Goal: Task Accomplishment & Management: Complete application form

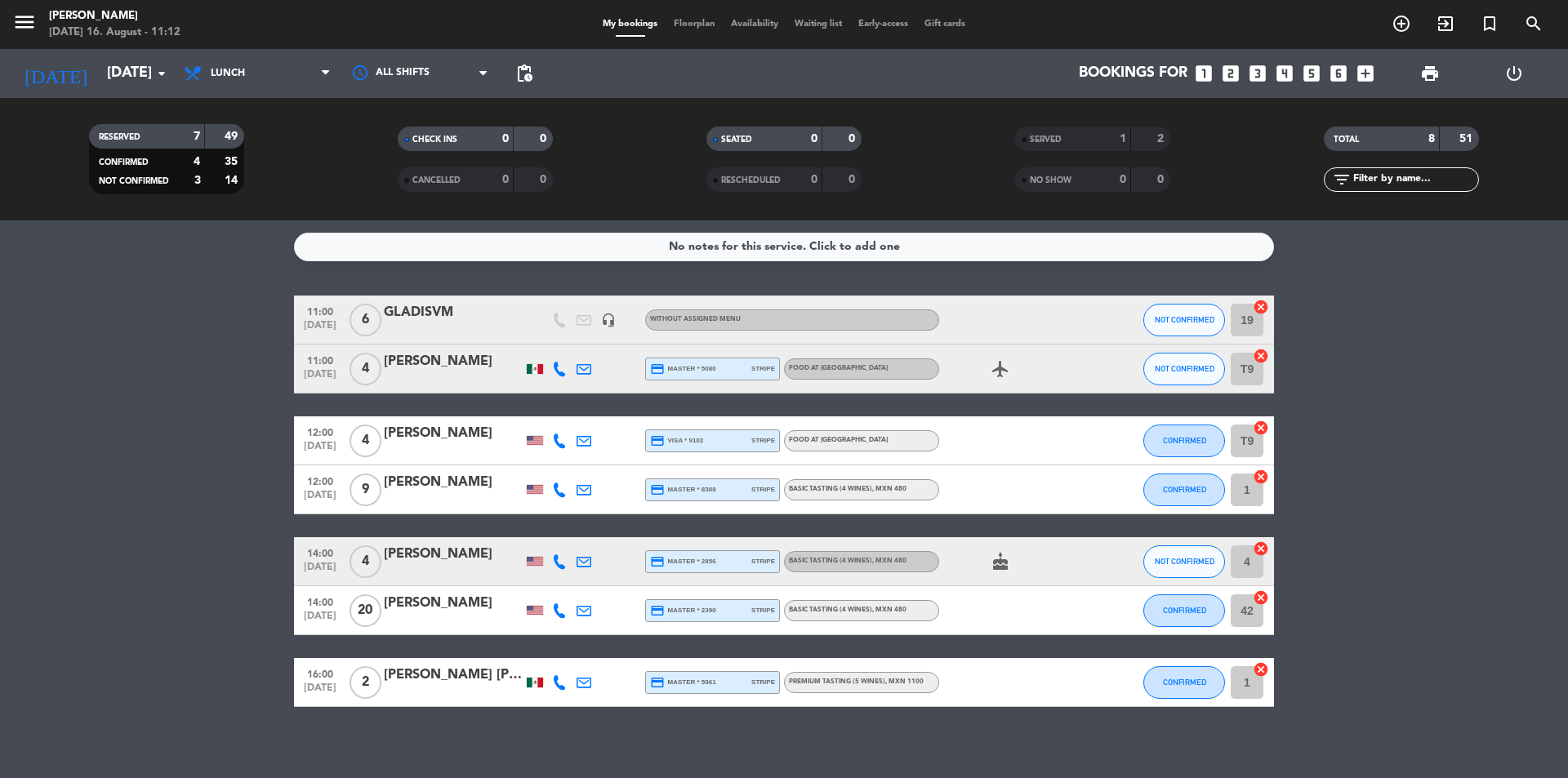
click at [437, 361] on div "[PERSON_NAME]" at bounding box center [453, 362] width 139 height 21
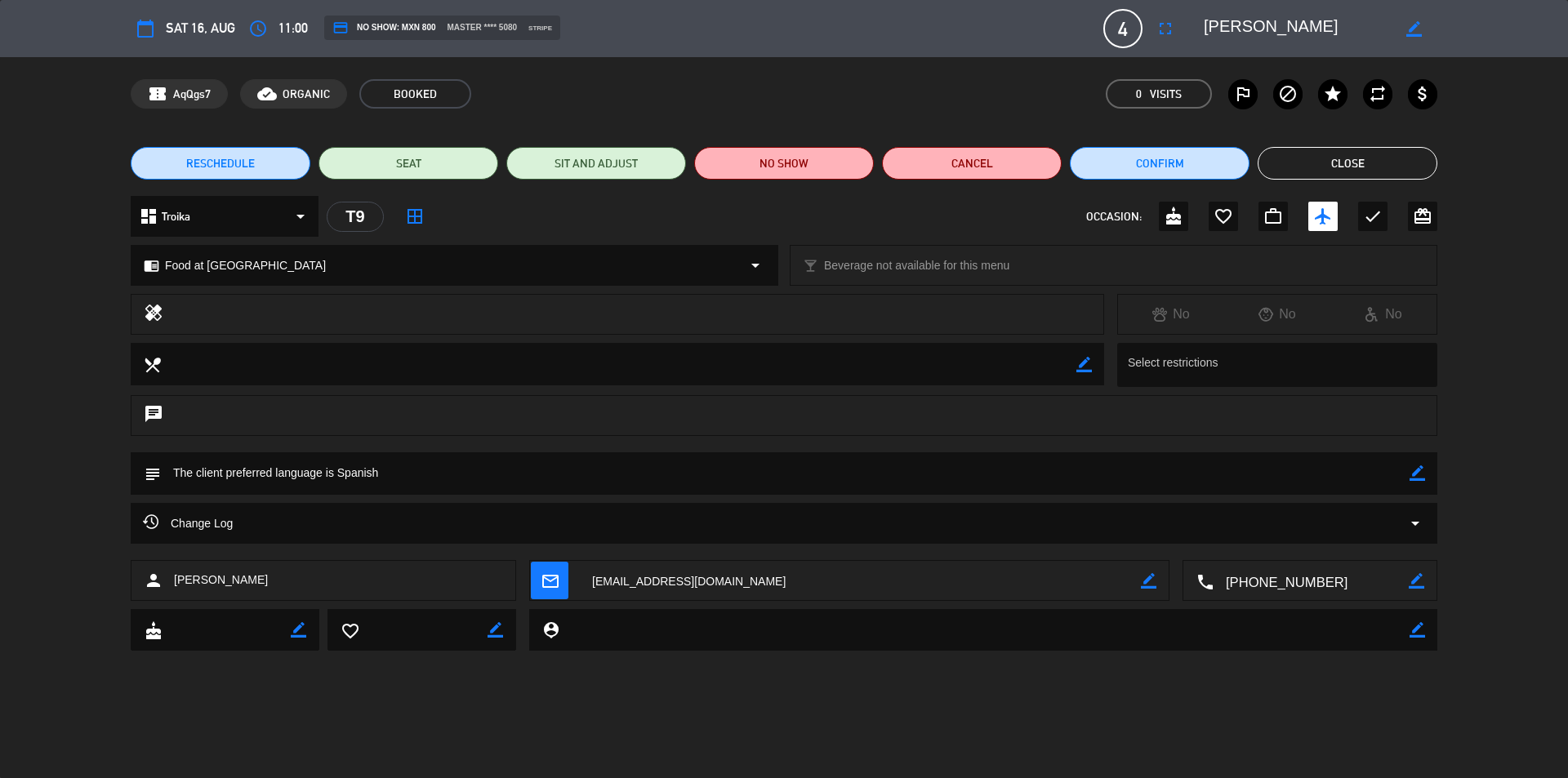
click at [1389, 154] on button "Close" at bounding box center [1347, 163] width 180 height 32
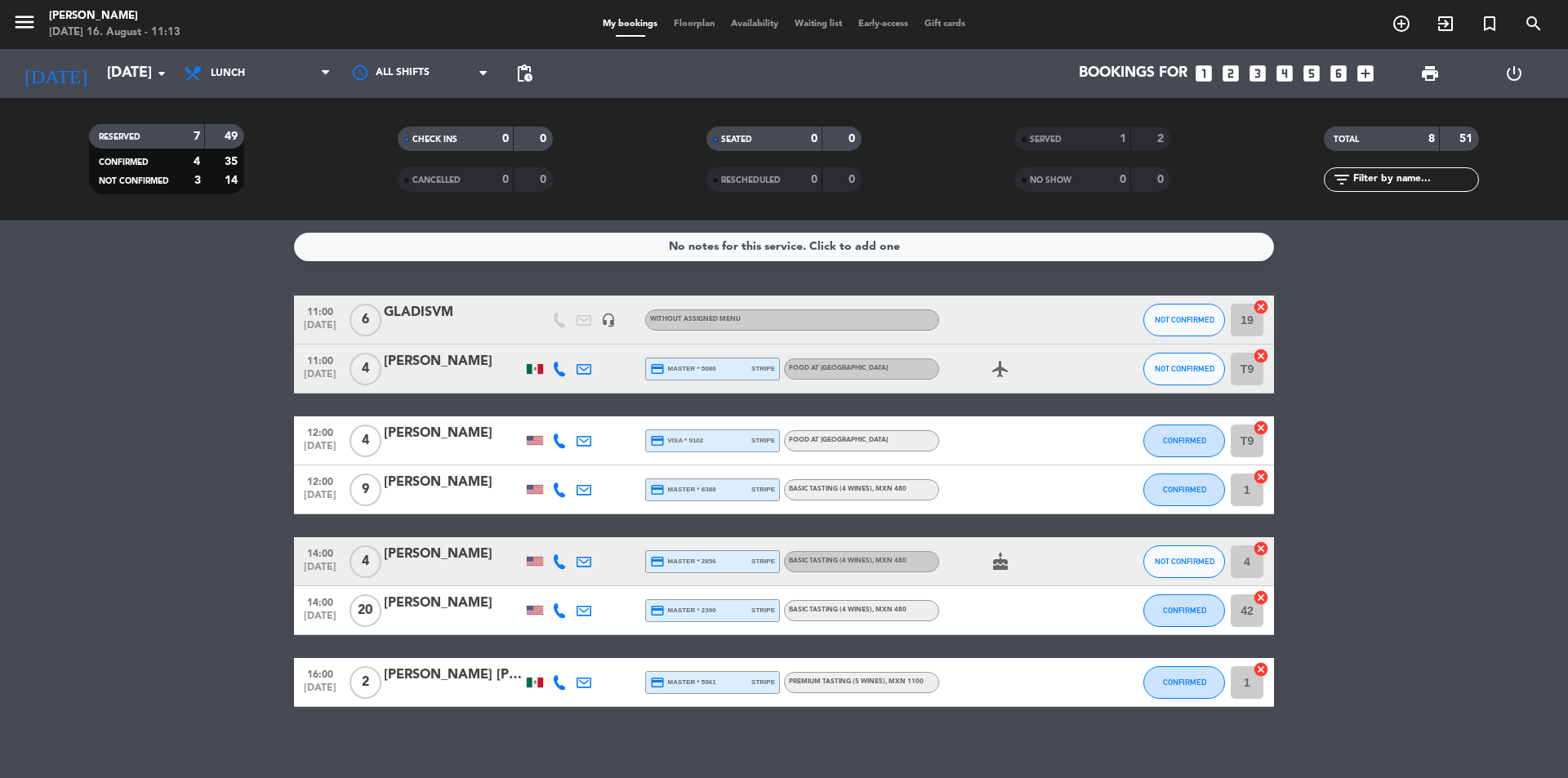
click at [1283, 58] on div "Bookings for looks_one looks_two looks_3 looks_4 looks_5 looks_6 add_box" at bounding box center [961, 73] width 841 height 49
click at [1286, 74] on icon "looks_4" at bounding box center [1284, 73] width 21 height 21
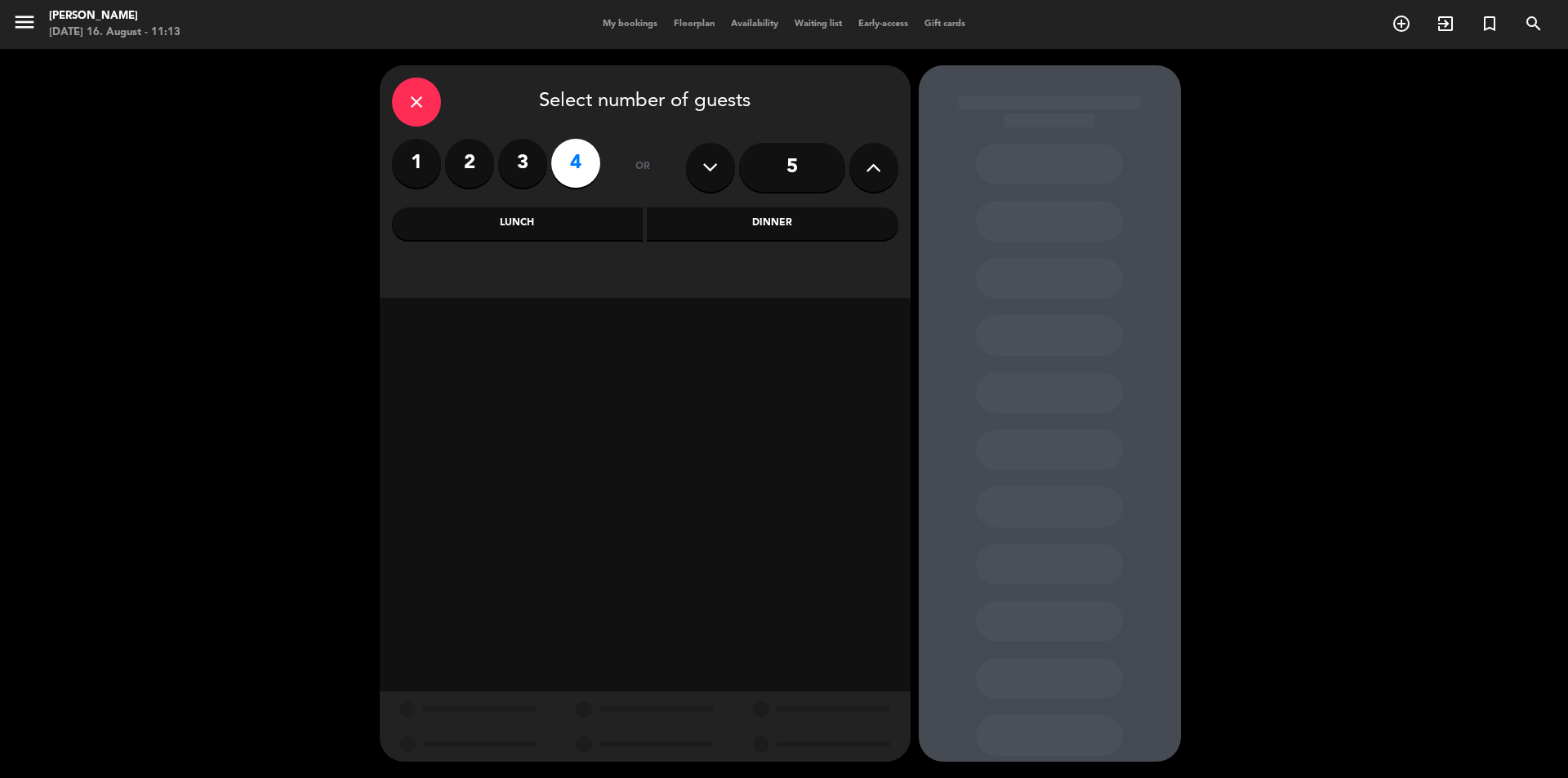
click at [540, 225] on div "Lunch" at bounding box center [517, 224] width 252 height 32
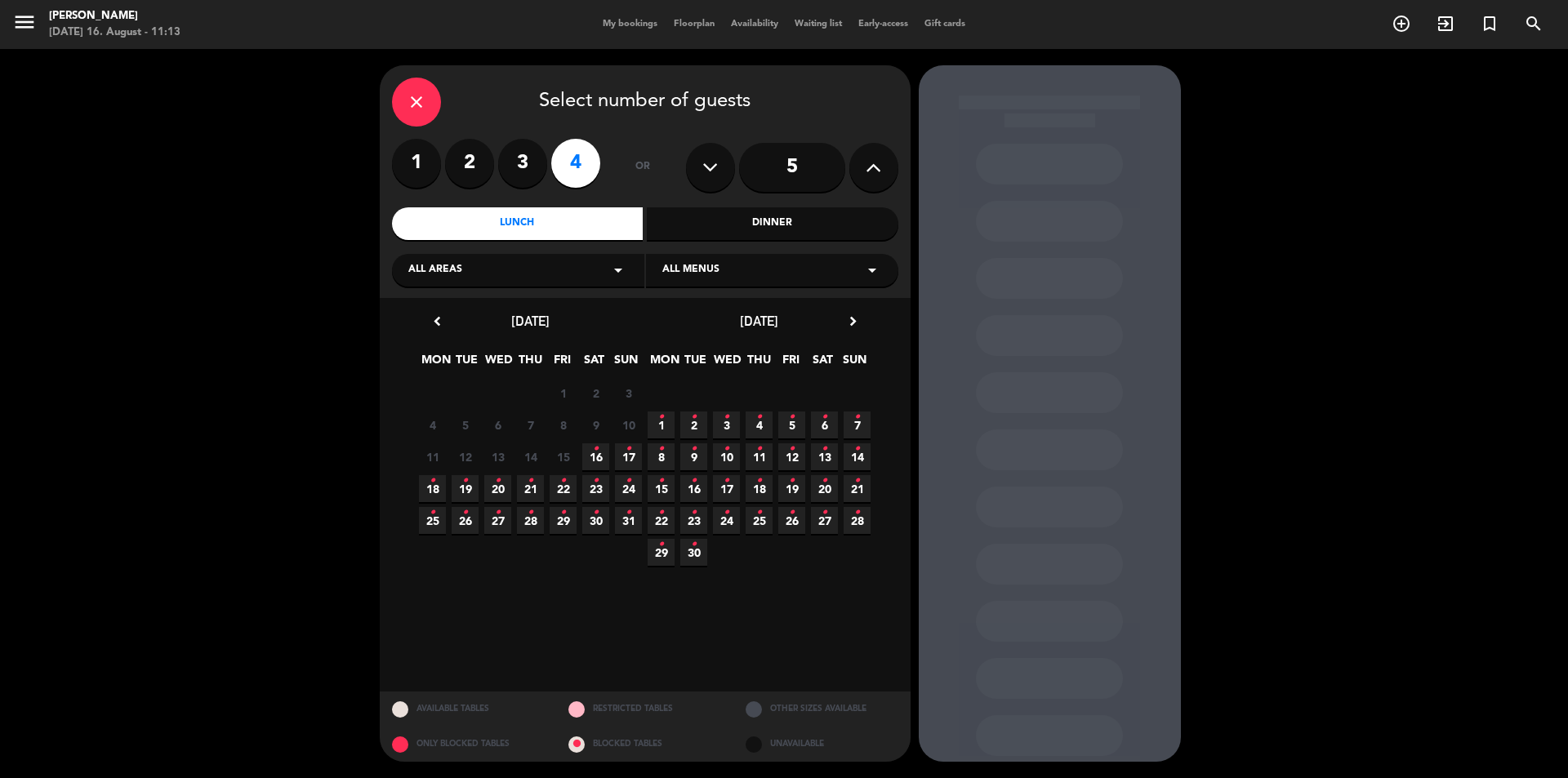
click at [599, 456] on span "16 •" at bounding box center [596, 457] width 27 height 27
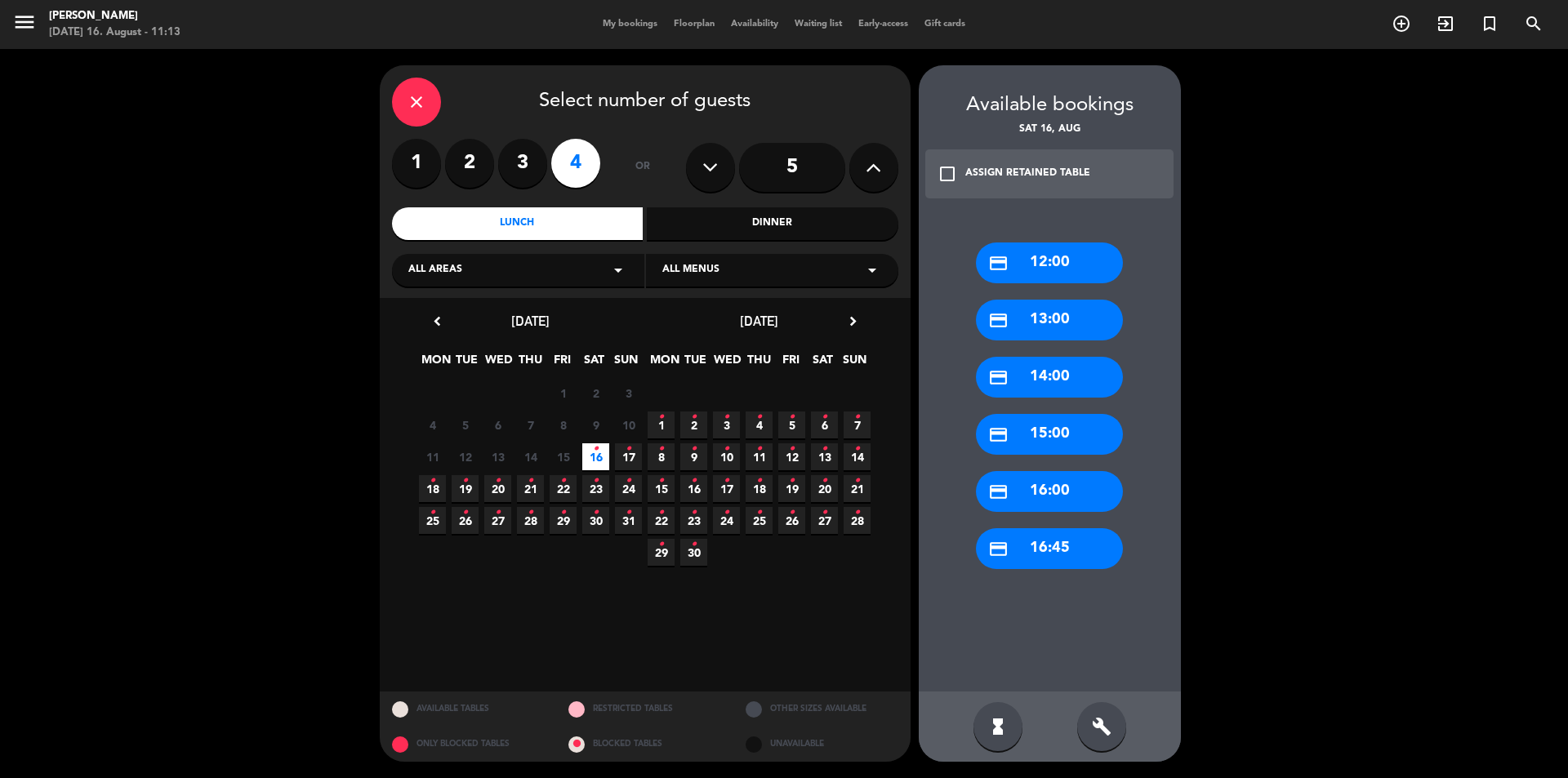
click at [1079, 317] on div "credit_card 13:00" at bounding box center [1049, 320] width 147 height 41
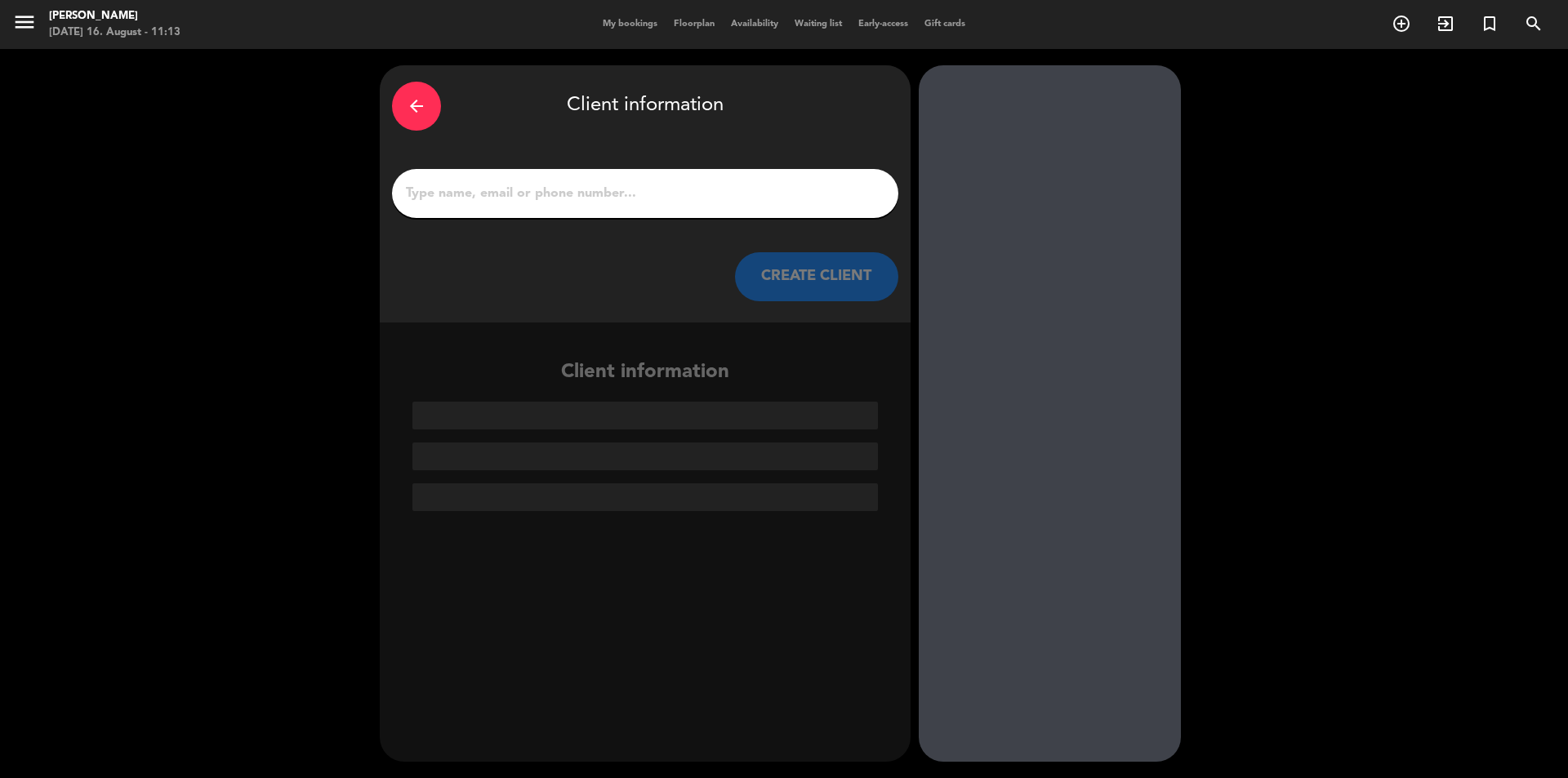
click at [745, 185] on input "1" at bounding box center [645, 193] width 482 height 23
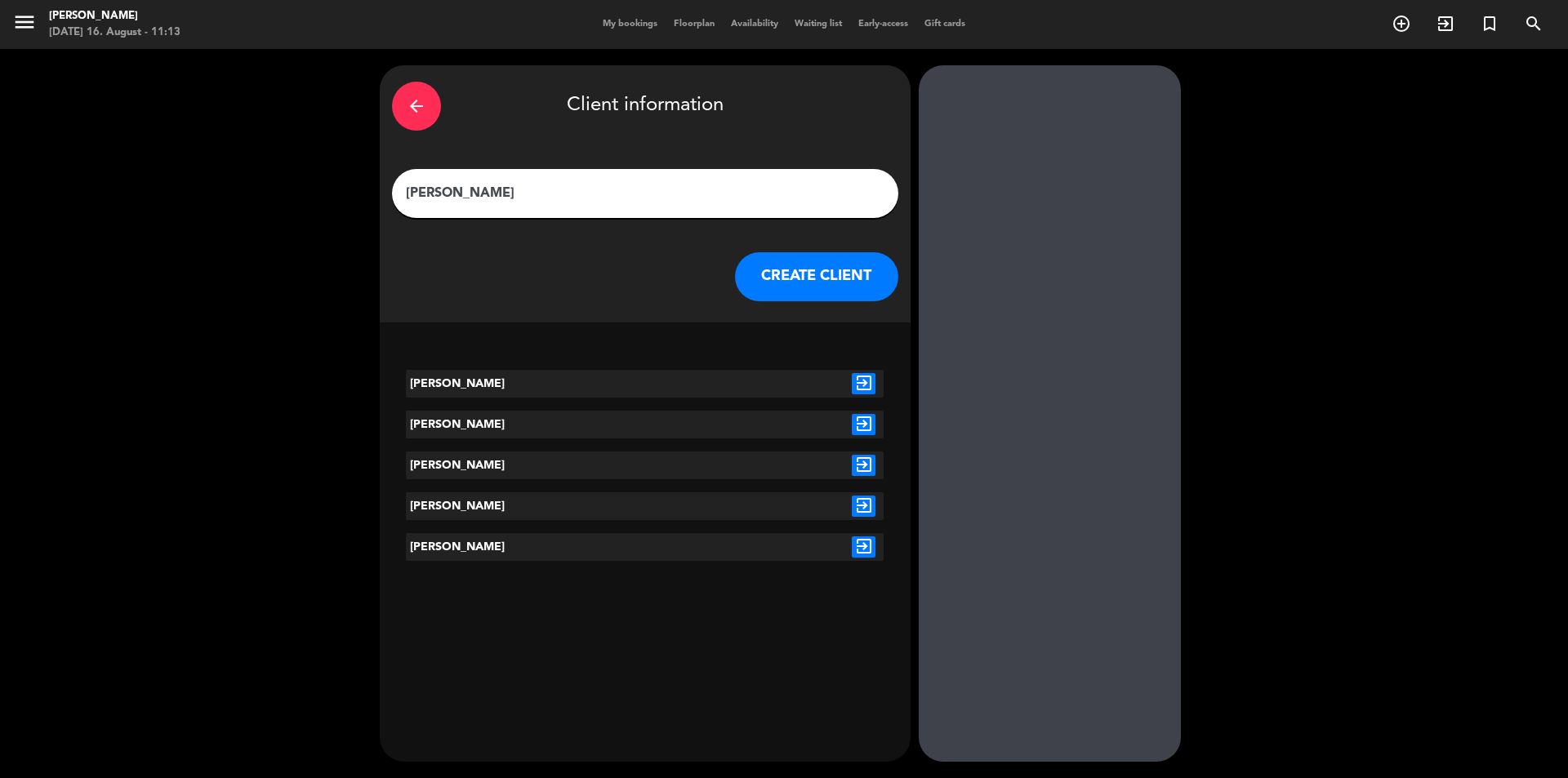
type input "[PERSON_NAME]"
click at [822, 276] on button "CREATE CLIENT" at bounding box center [816, 276] width 163 height 49
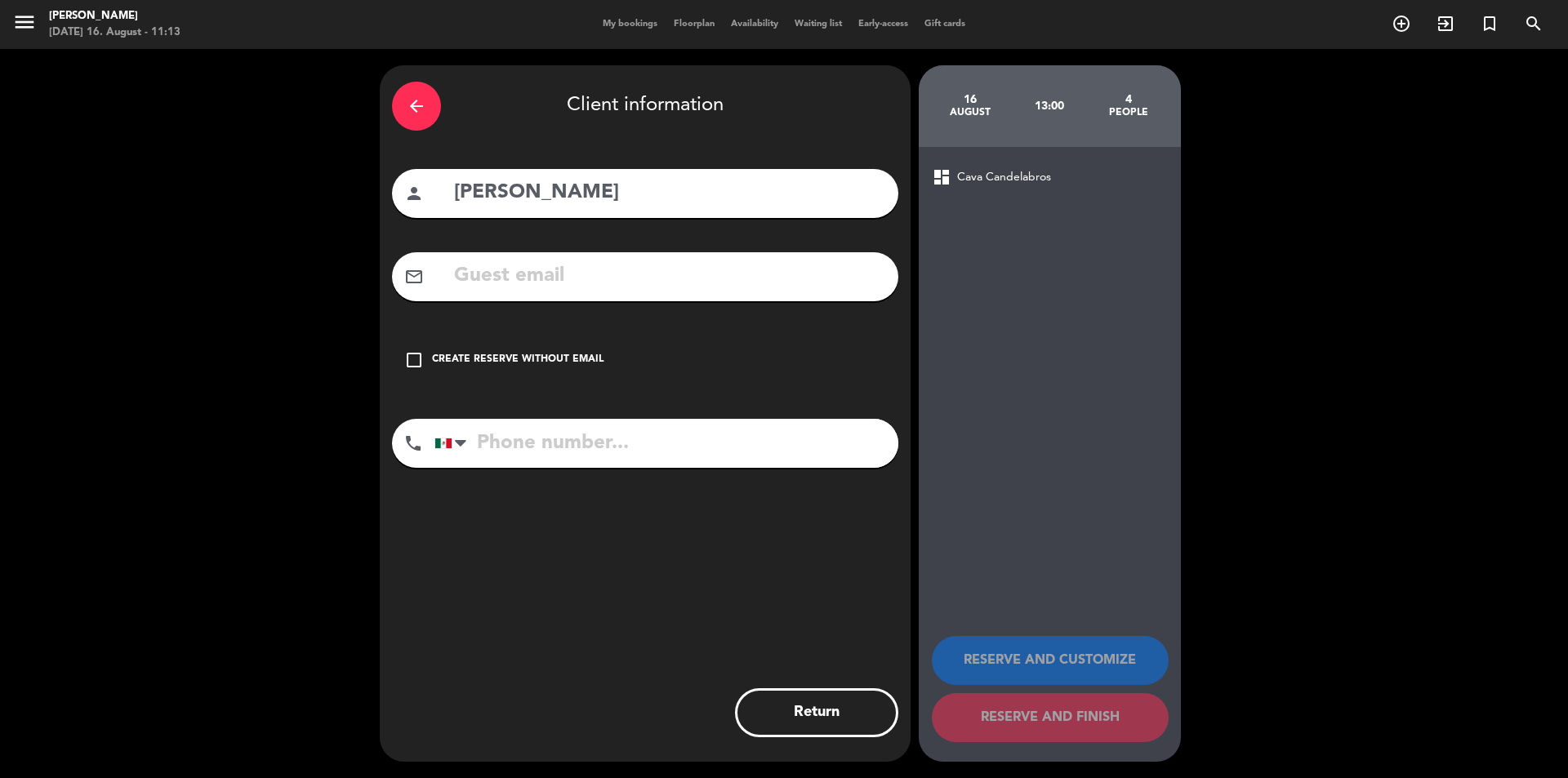
click at [549, 350] on div "check_box_outline_blank Create reserve without email" at bounding box center [644, 359] width 506 height 49
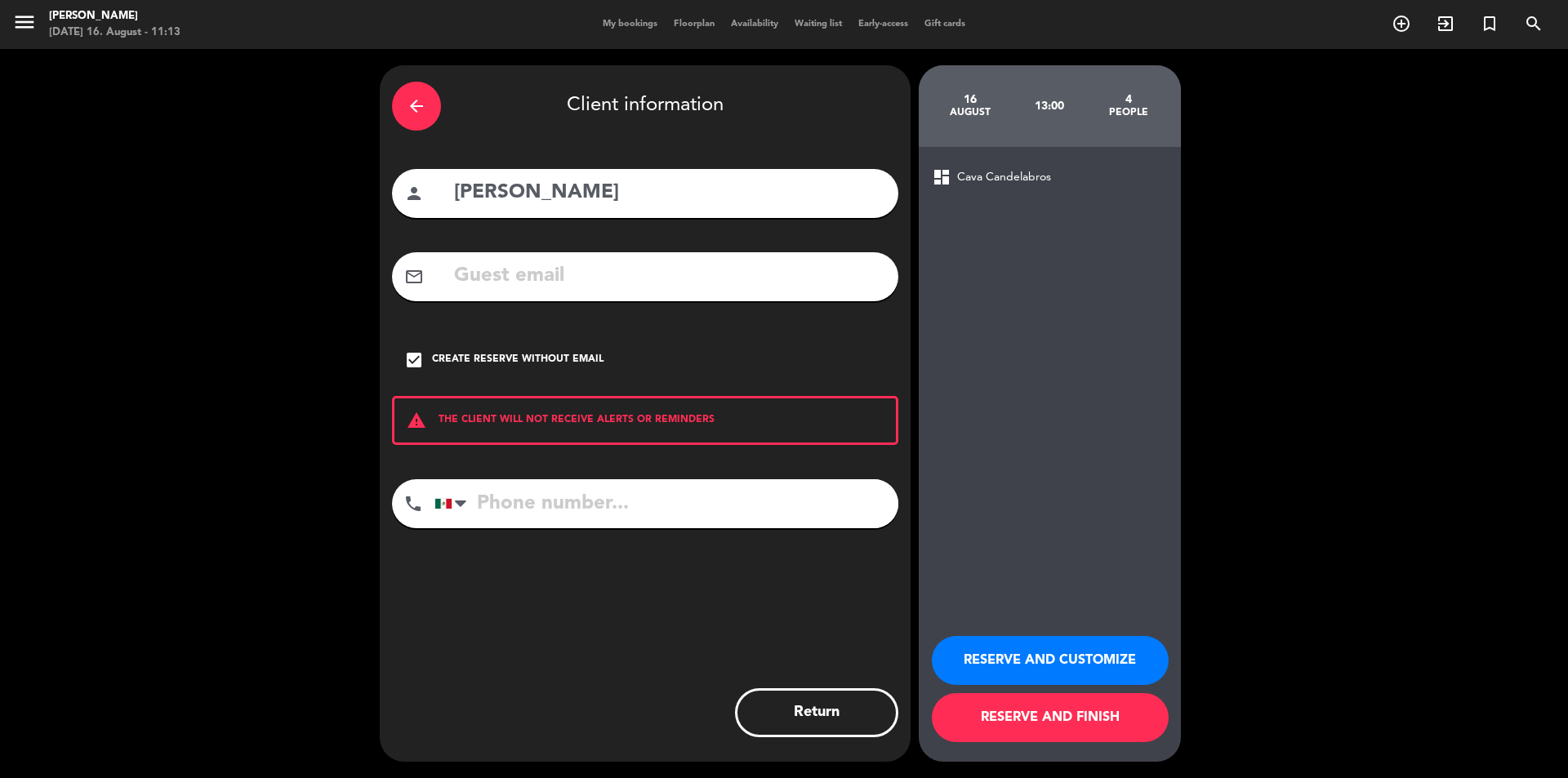
click at [1091, 709] on button "RESERVE AND FINISH" at bounding box center [1050, 717] width 237 height 49
